Goal: Task Accomplishment & Management: Complete application form

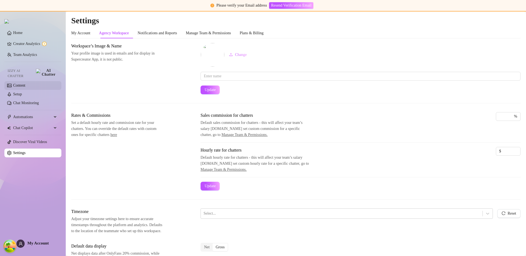
click at [25, 83] on link "Content" at bounding box center [19, 85] width 12 height 4
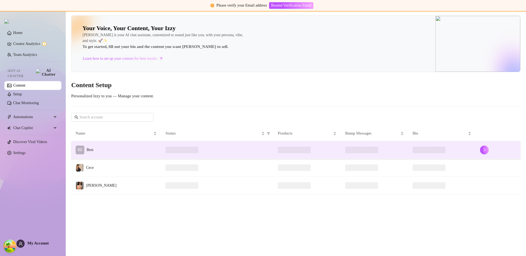
click at [116, 148] on td "BE Best" at bounding box center [116, 150] width 90 height 18
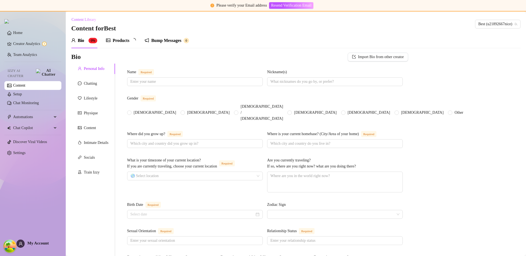
click at [226, 74] on div "Name Required" at bounding box center [195, 73] width 136 height 8
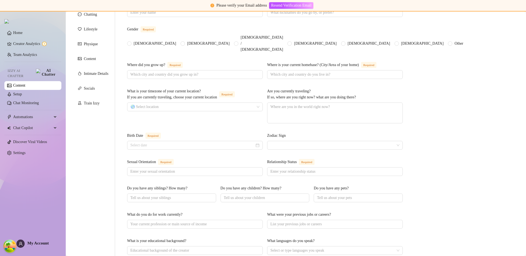
scroll to position [70, 0]
click at [468, 110] on div "Bio Import Bio from other creator Personal Info Chatting Lifestyle Physique Con…" at bounding box center [295, 225] width 449 height 484
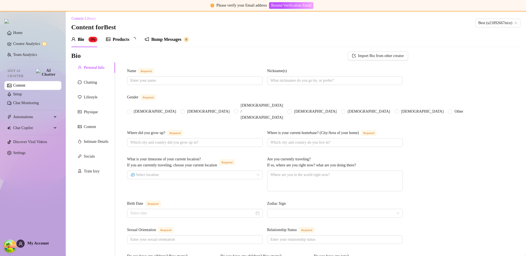
scroll to position [0, 0]
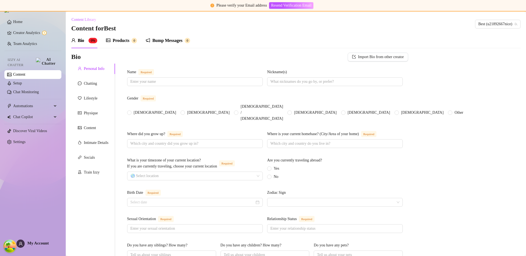
click at [276, 165] on div "Yes No" at bounding box center [274, 172] width 14 height 14
click at [277, 165] on span "Yes" at bounding box center [276, 168] width 10 height 6
click at [271, 167] on input "Yes" at bounding box center [269, 169] width 2 height 4
radio input "true"
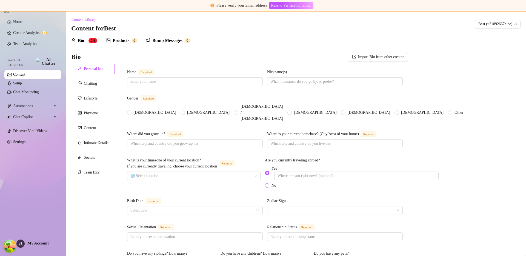
click at [271, 182] on span "No" at bounding box center [273, 185] width 9 height 6
click at [268, 184] on input "No" at bounding box center [267, 186] width 2 height 4
radio input "true"
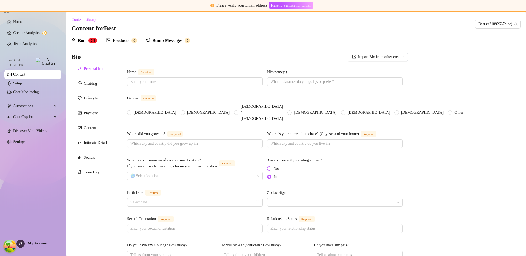
click at [272, 165] on span "Yes" at bounding box center [276, 168] width 10 height 6
click at [271, 167] on input "Yes" at bounding box center [269, 169] width 2 height 4
radio input "true"
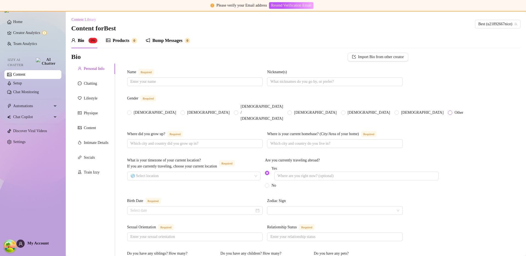
click at [449, 111] on input "Other" at bounding box center [450, 113] width 2 height 4
radio input "true"
click at [449, 111] on input "Other" at bounding box center [450, 113] width 2 height 4
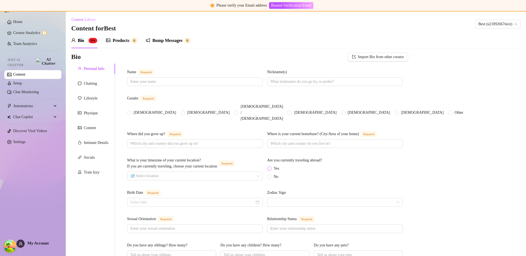
click at [279, 165] on span "Yes" at bounding box center [276, 168] width 10 height 6
click at [271, 167] on input "Yes" at bounding box center [269, 169] width 2 height 4
radio input "true"
click at [273, 165] on span "Yes" at bounding box center [276, 168] width 10 height 6
click at [271, 167] on input "Yes" at bounding box center [269, 169] width 2 height 4
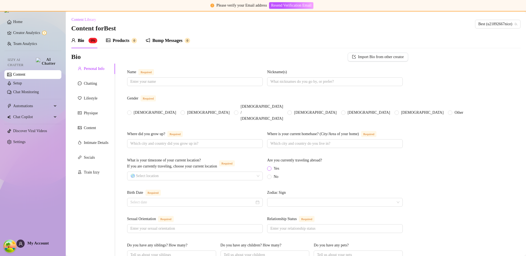
radio input "true"
click at [274, 165] on span "Yes" at bounding box center [276, 168] width 10 height 6
click at [271, 167] on input "Yes" at bounding box center [269, 169] width 2 height 4
radio input "true"
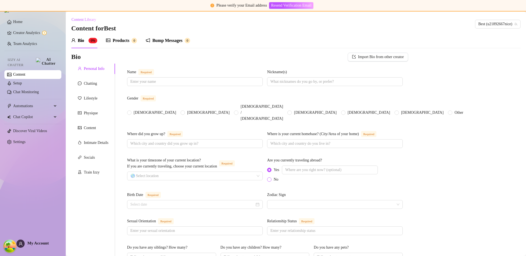
click at [277, 176] on span "No" at bounding box center [275, 179] width 9 height 6
click at [271, 178] on input "No" at bounding box center [269, 180] width 2 height 4
radio input "true"
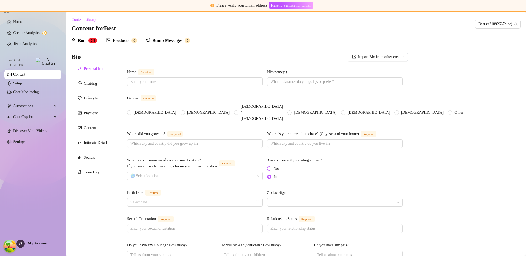
click at [275, 165] on span "Yes" at bounding box center [276, 168] width 10 height 6
click at [271, 167] on input "Yes" at bounding box center [269, 169] width 2 height 4
radio input "true"
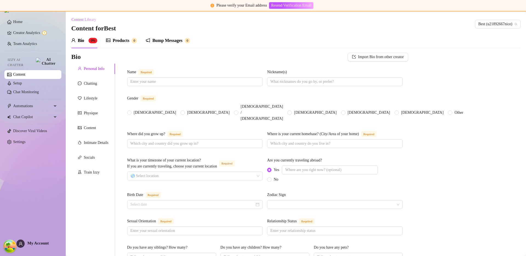
click at [399, 157] on div "Are you currently traveling abroad?" at bounding box center [335, 161] width 136 height 8
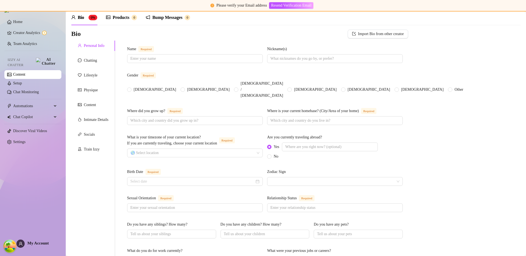
scroll to position [24, 0]
click at [274, 153] on span "No" at bounding box center [275, 156] width 9 height 6
click at [271, 154] on input "No" at bounding box center [269, 156] width 2 height 4
radio input "true"
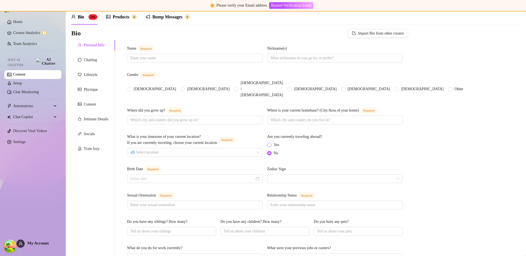
click at [274, 142] on span "Yes" at bounding box center [276, 145] width 10 height 6
click at [271, 143] on input "Yes" at bounding box center [269, 145] width 2 height 4
radio input "true"
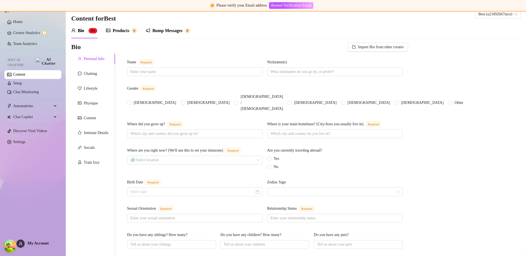
scroll to position [9, 0]
click at [274, 156] on span "Yes" at bounding box center [276, 159] width 10 height 6
click at [271, 158] on input "Yes" at bounding box center [269, 160] width 2 height 4
radio input "true"
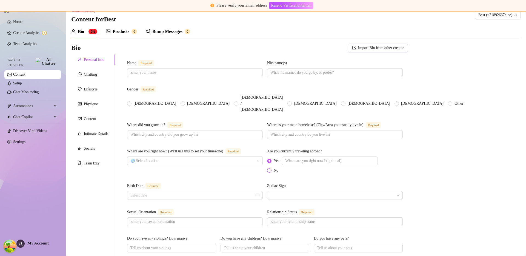
click at [276, 167] on span "No" at bounding box center [275, 170] width 9 height 6
click at [271, 169] on input "No" at bounding box center [269, 171] width 2 height 4
radio input "true"
click at [273, 156] on span "Yes" at bounding box center [276, 159] width 10 height 6
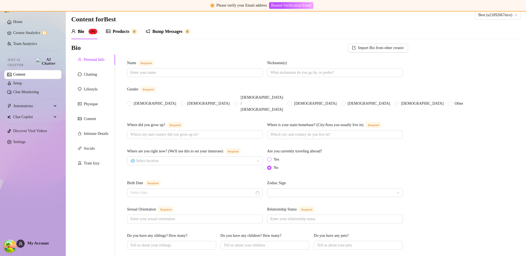
click at [271, 158] on input "Yes" at bounding box center [269, 160] width 2 height 4
radio input "true"
click at [272, 167] on span "No" at bounding box center [275, 170] width 9 height 6
click at [271, 169] on input "No" at bounding box center [269, 171] width 2 height 4
radio input "true"
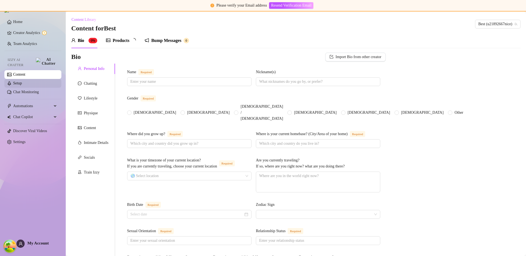
click at [20, 81] on link "Setup" at bounding box center [17, 83] width 9 height 4
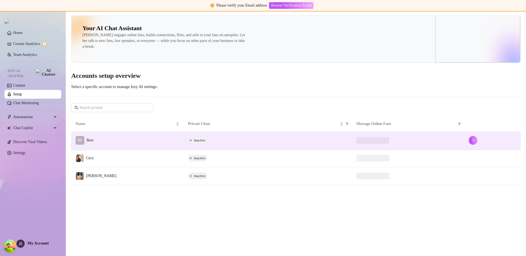
click at [144, 138] on td "BE Best" at bounding box center [127, 140] width 112 height 18
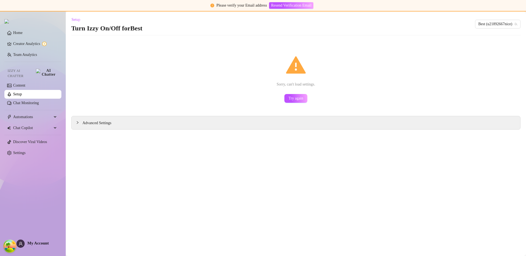
click at [365, 87] on div "Sorry, can't load settings. Try again" at bounding box center [295, 79] width 449 height 74
click at [320, 80] on div "Sorry, can't load settings. Try again" at bounding box center [295, 79] width 449 height 74
click at [355, 54] on div "Sorry, can't load settings. Try again" at bounding box center [295, 79] width 449 height 74
